Goal: Transaction & Acquisition: Purchase product/service

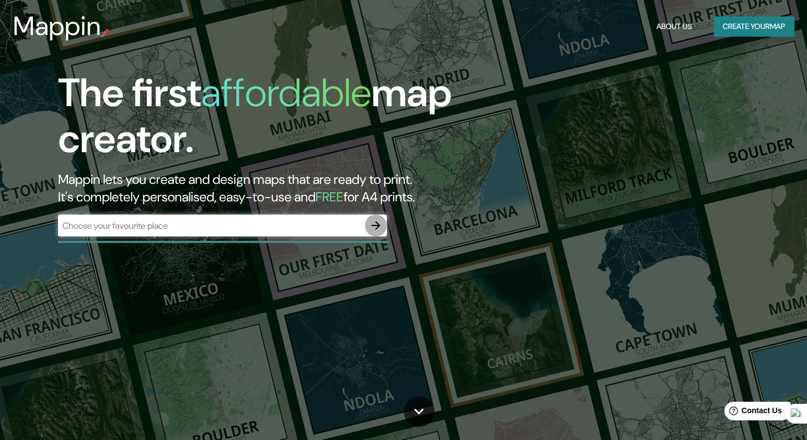
click at [374, 226] on icon "button" at bounding box center [375, 225] width 9 height 9
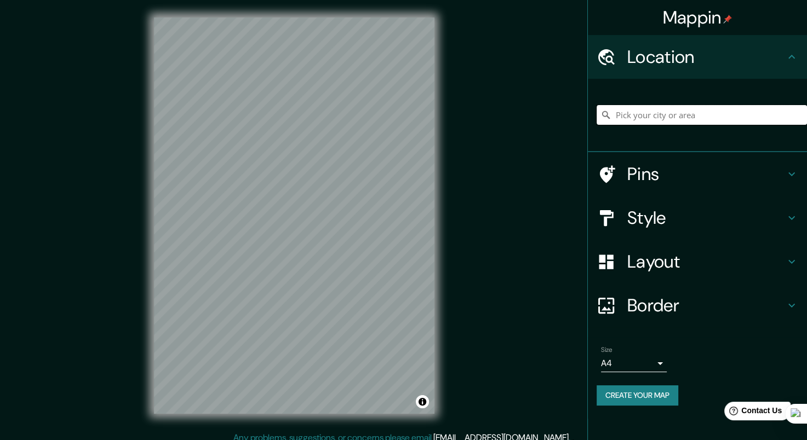
click at [647, 118] on input "Pick your city or area" at bounding box center [701, 115] width 210 height 20
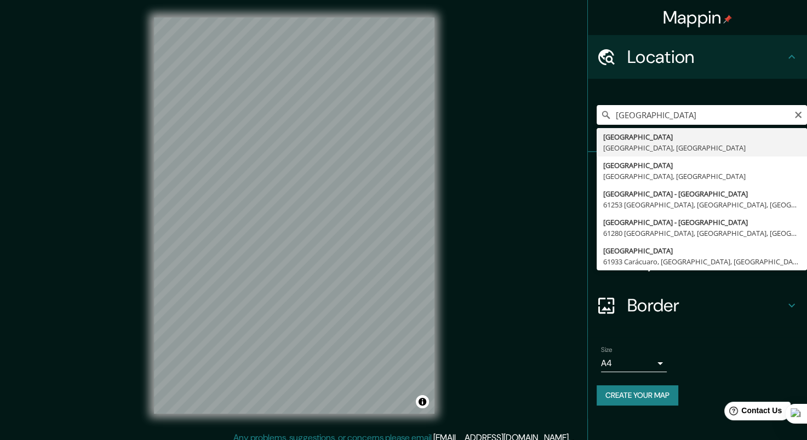
type input "[GEOGRAPHIC_DATA], [GEOGRAPHIC_DATA], [GEOGRAPHIC_DATA]"
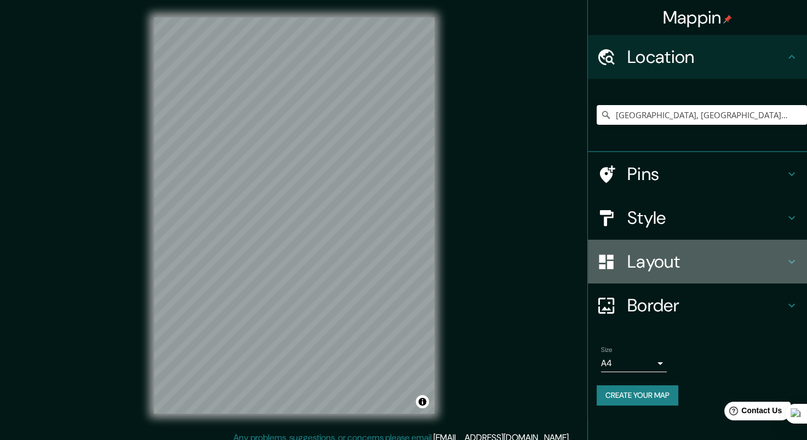
click at [657, 264] on h4 "Layout" at bounding box center [706, 262] width 158 height 22
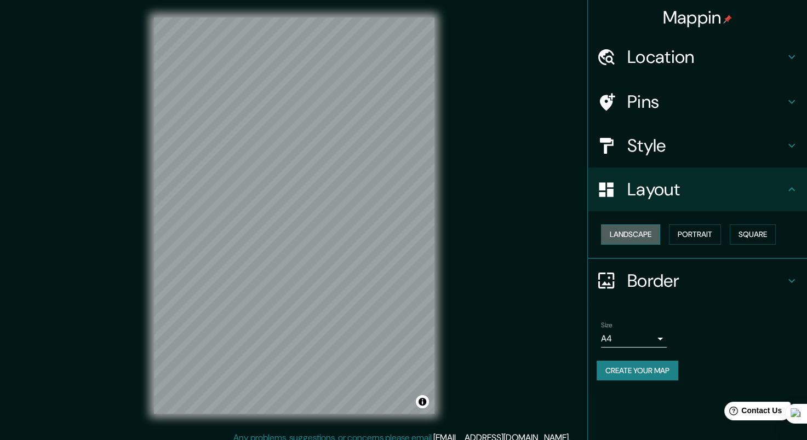
click at [642, 237] on button "Landscape" at bounding box center [630, 235] width 59 height 20
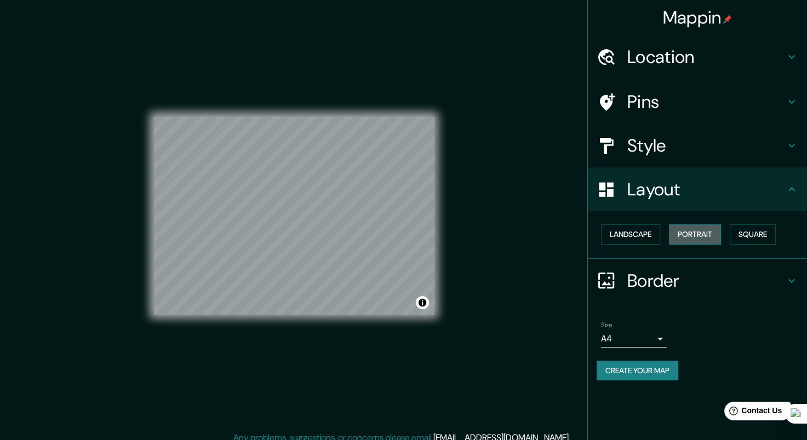
click at [676, 234] on button "Portrait" at bounding box center [695, 235] width 52 height 20
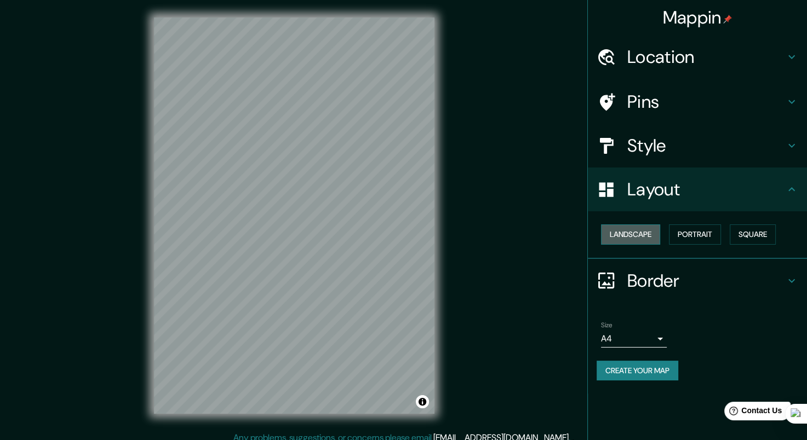
click at [642, 232] on button "Landscape" at bounding box center [630, 235] width 59 height 20
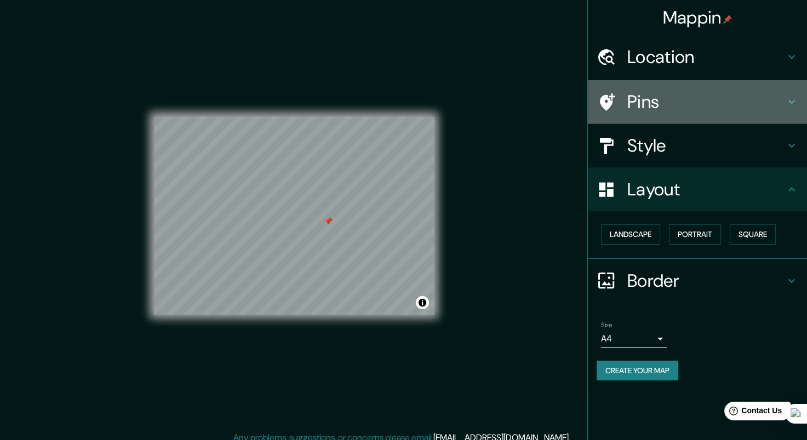
click at [686, 108] on h4 "Pins" at bounding box center [706, 102] width 158 height 22
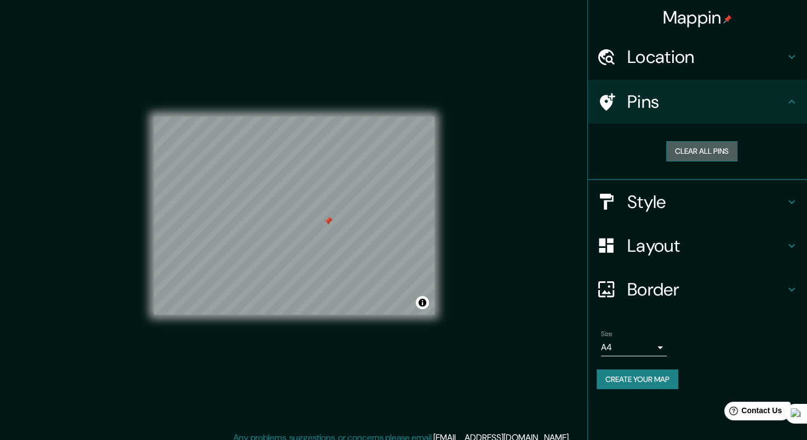
click at [694, 152] on button "Clear all pins" at bounding box center [701, 151] width 71 height 20
click at [651, 381] on button "Create your map" at bounding box center [637, 380] width 82 height 20
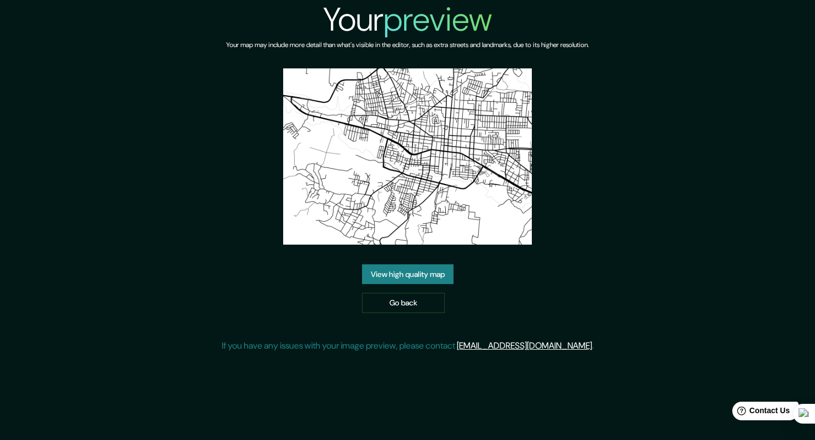
click at [393, 268] on link "View high quality map" at bounding box center [407, 275] width 91 height 20
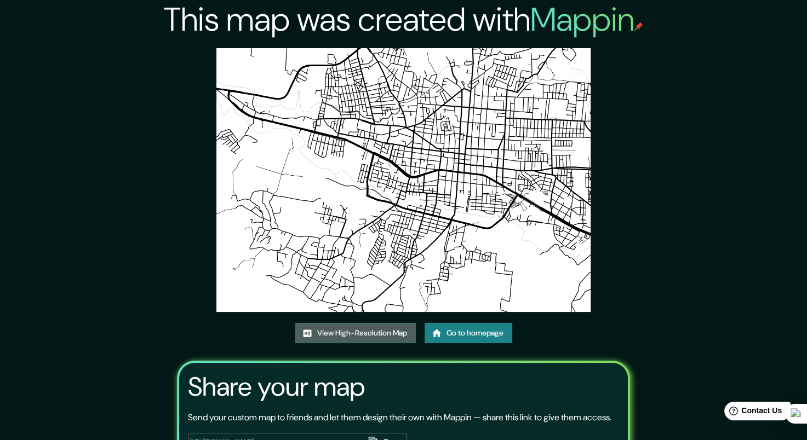
click at [370, 326] on link "View High-Resolution Map" at bounding box center [355, 333] width 120 height 20
click at [478, 333] on link "Go to homepage" at bounding box center [468, 333] width 88 height 20
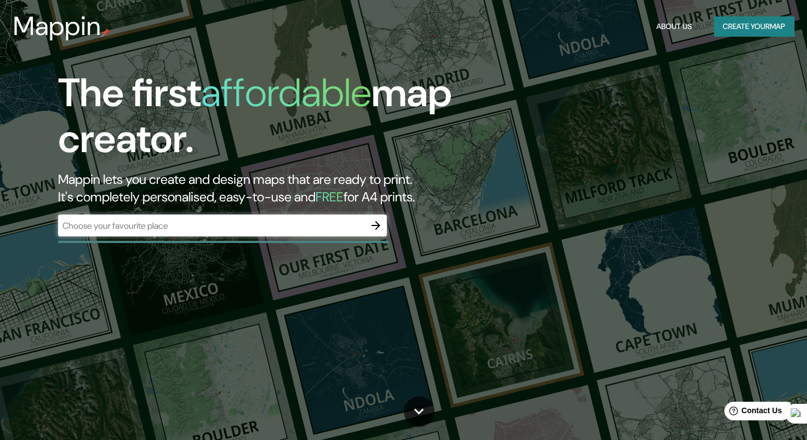
click at [593, 368] on div "The first affordable map creator. Mappin lets you create and design maps that a…" at bounding box center [403, 220] width 807 height 440
